Goal: Find specific page/section: Find specific page/section

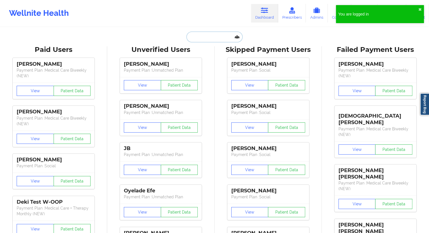
click at [209, 37] on input "text" at bounding box center [214, 37] width 56 height 11
paste input "[PERSON_NAME]"
type input "[PERSON_NAME]"
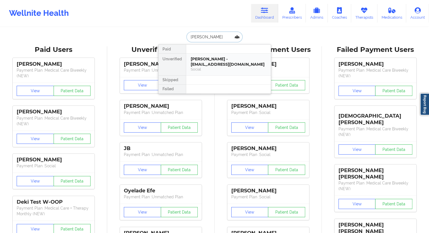
click at [206, 63] on div "[PERSON_NAME] - [EMAIL_ADDRESS][DOMAIN_NAME]" at bounding box center [229, 61] width 76 height 10
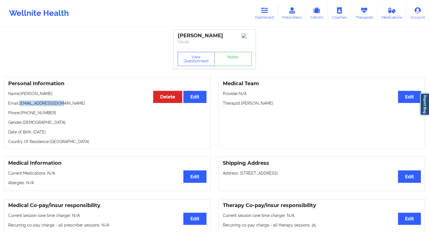
drag, startPoint x: 68, startPoint y: 105, endPoint x: 20, endPoint y: 106, distance: 48.5
click at [20, 106] on p "Email: [EMAIL_ADDRESS][DOMAIN_NAME]" at bounding box center [107, 103] width 198 height 6
copy p "[EMAIL_ADDRESS][DOMAIN_NAME]"
click at [198, 60] on button "View Questionnaire" at bounding box center [196, 59] width 37 height 14
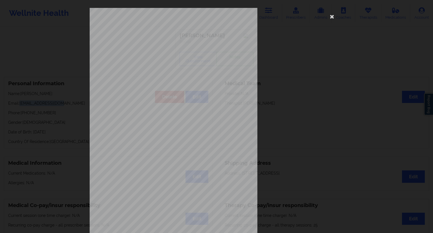
scroll to position [36, 0]
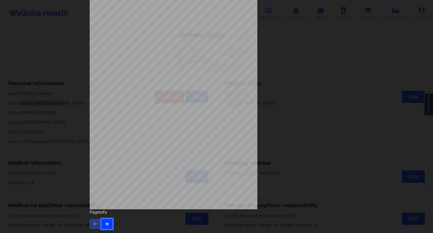
click at [105, 223] on icon "button" at bounding box center [107, 223] width 5 height 3
click at [108, 228] on button "button" at bounding box center [106, 224] width 11 height 10
